Goal: Obtain resource: Download file/media

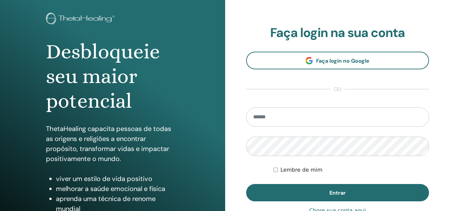
scroll to position [67, 0]
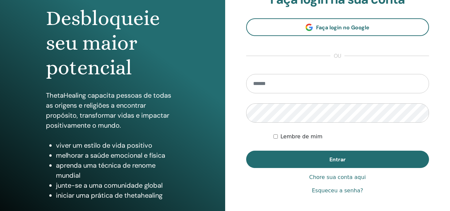
type input "**********"
drag, startPoint x: 252, startPoint y: 83, endPoint x: 336, endPoint y: 78, distance: 83.8
click at [336, 78] on input "**********" at bounding box center [337, 83] width 183 height 19
click at [217, 117] on div "Desbloqueie seu maior potencial ThetaHealing capacita pessoas de todas as orige…" at bounding box center [225, 93] width 450 height 320
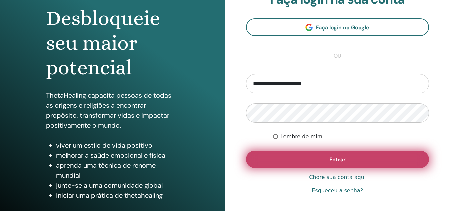
click at [328, 155] on button "Entrar" at bounding box center [337, 159] width 183 height 17
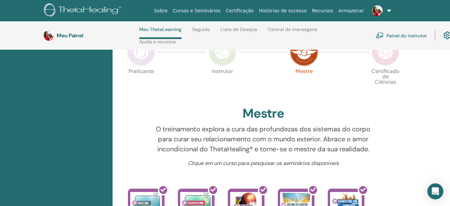
scroll to position [128, 0]
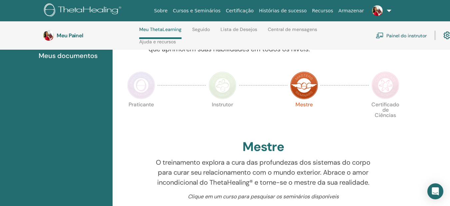
click at [389, 88] on img at bounding box center [386, 85] width 28 height 28
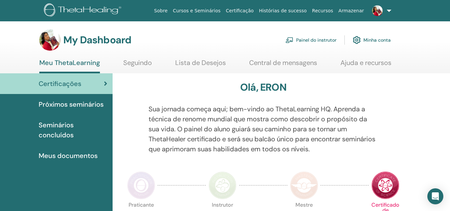
click at [64, 129] on span "Seminários concluídos" at bounding box center [73, 130] width 69 height 20
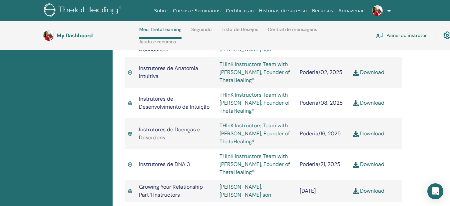
scroll to position [728, 0]
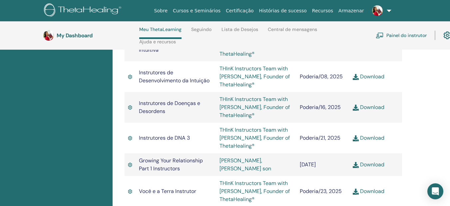
click at [372, 134] on link "Download" at bounding box center [369, 137] width 32 height 7
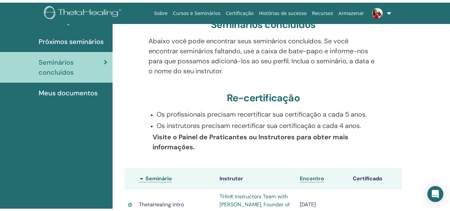
scroll to position [0, 0]
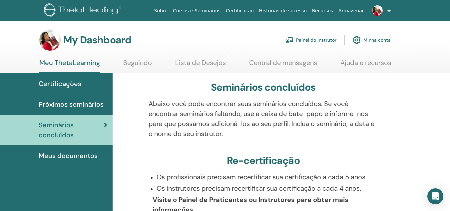
click at [80, 154] on span "Meus documentos" at bounding box center [68, 156] width 59 height 10
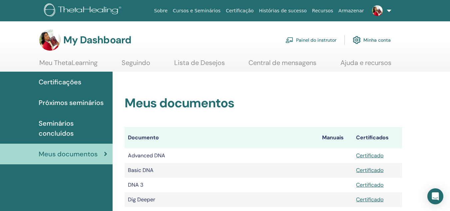
click at [331, 41] on link "Painel do instrutor" at bounding box center [311, 40] width 51 height 15
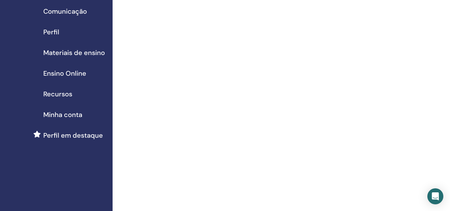
scroll to position [100, 0]
